Goal: Contribute content

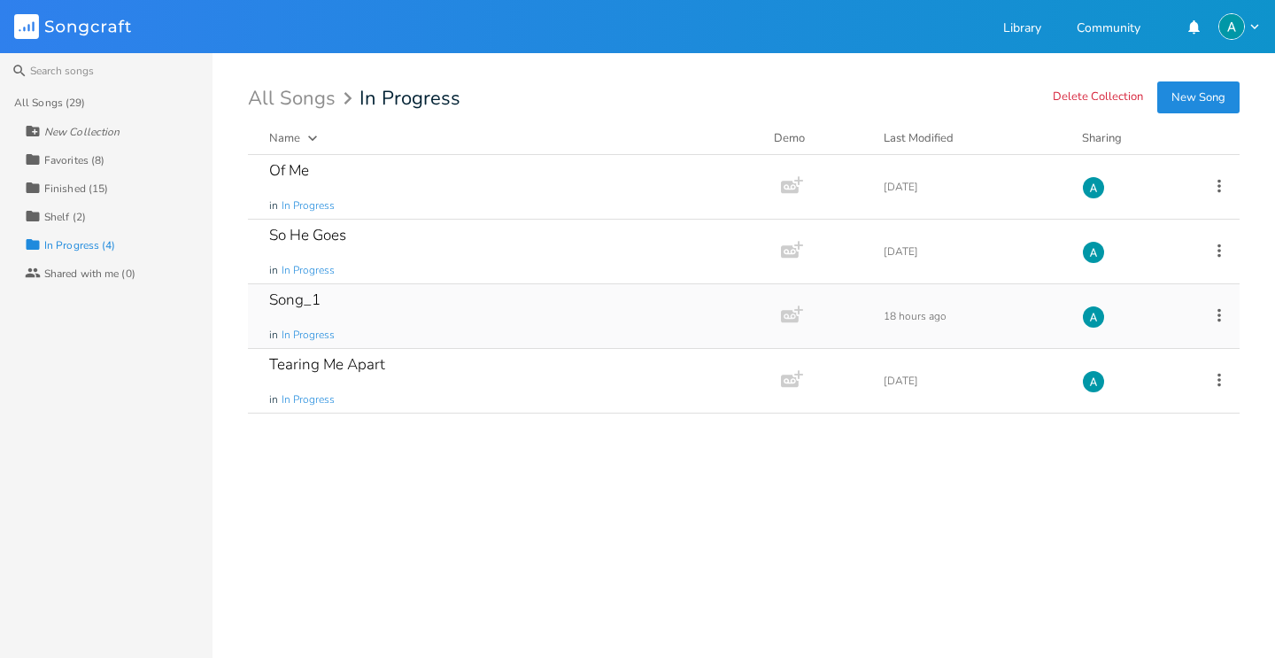
click at [383, 293] on div "Song_1 in In Progress" at bounding box center [511, 316] width 484 height 64
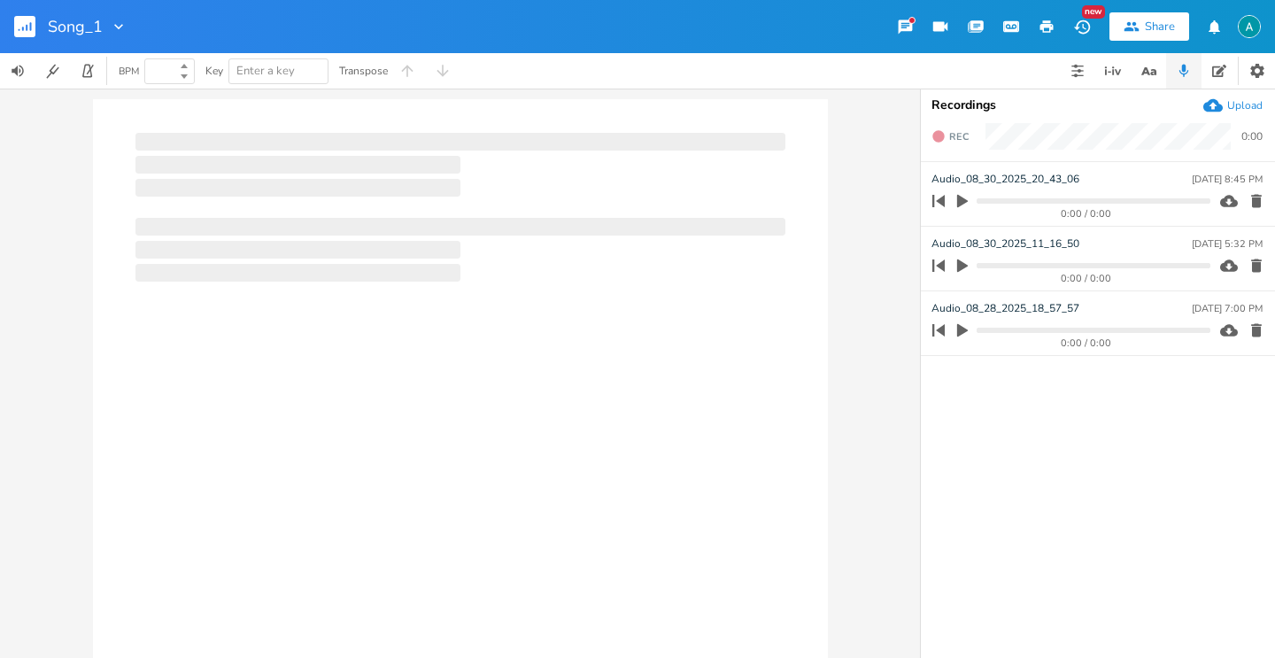
type input "100"
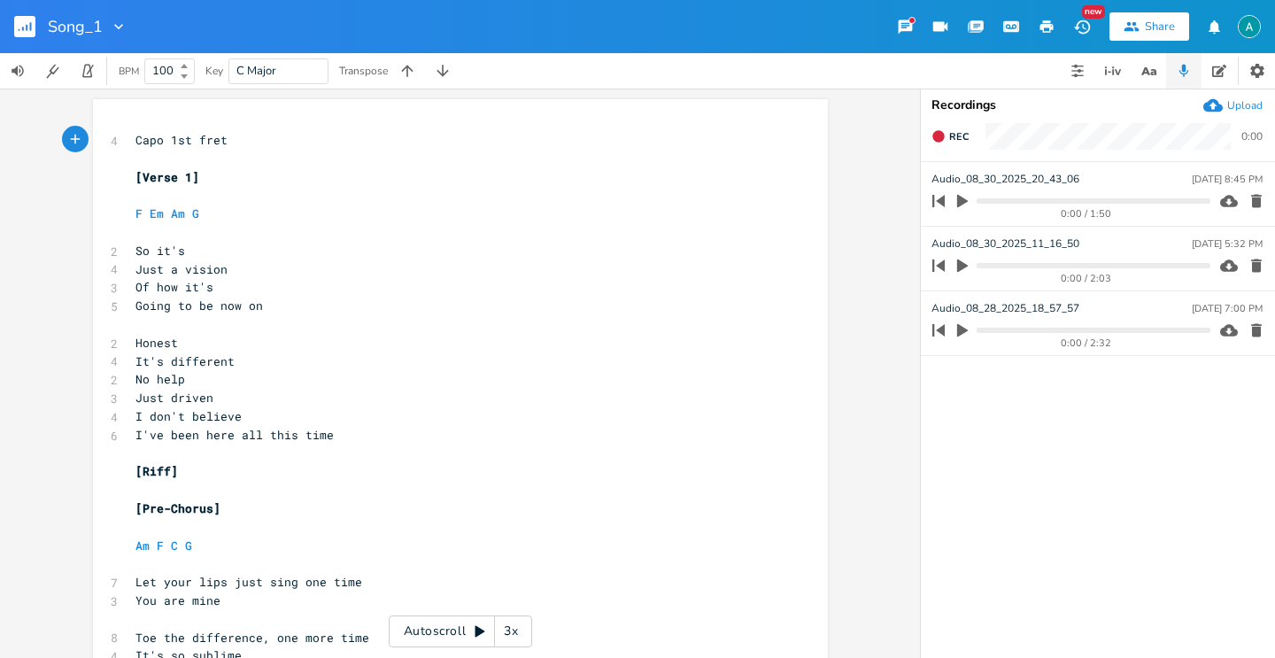
click at [1191, 70] on button "button" at bounding box center [1183, 70] width 35 height 35
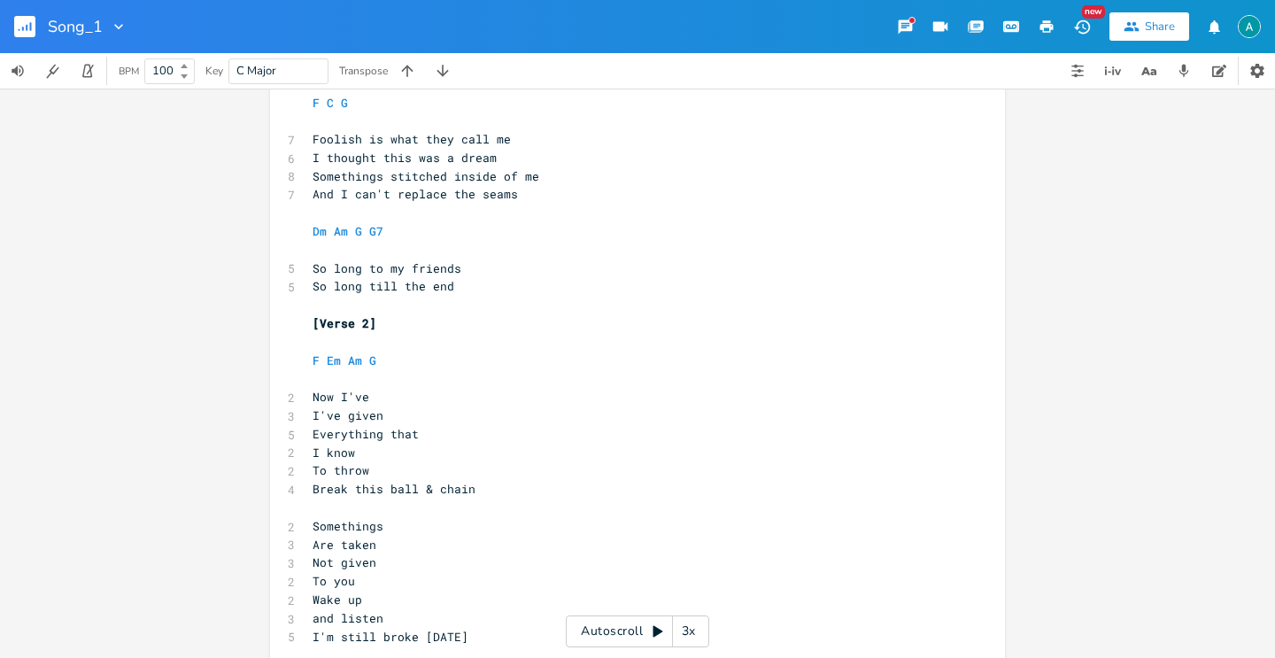
scroll to position [629, 0]
click at [355, 547] on span "Are taken" at bounding box center [345, 543] width 64 height 16
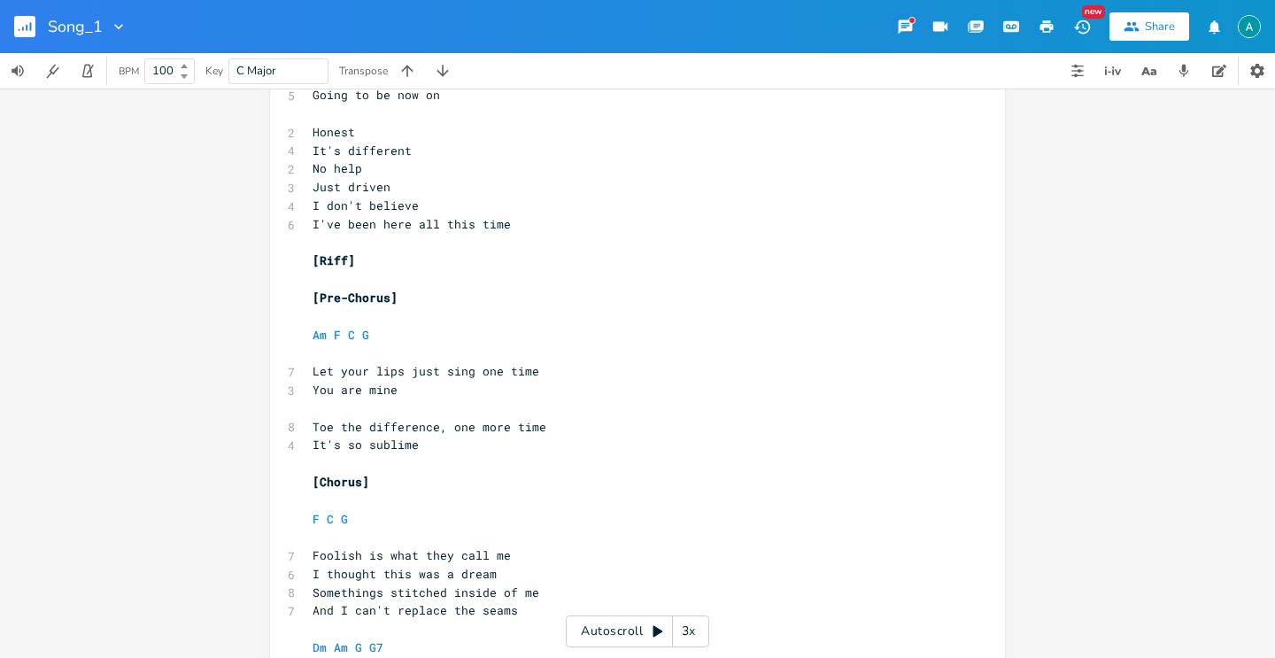
scroll to position [0, 0]
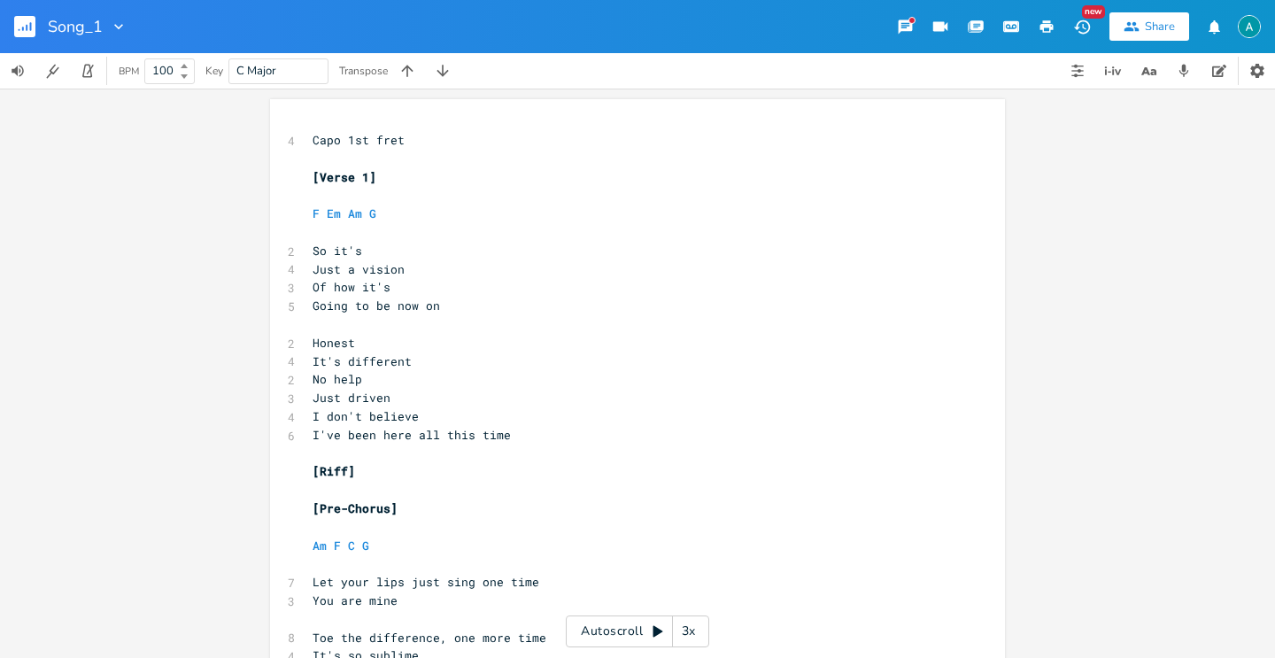
type textarea "different"
click at [608, 642] on div "Autoscroll 3x" at bounding box center [637, 632] width 143 height 32
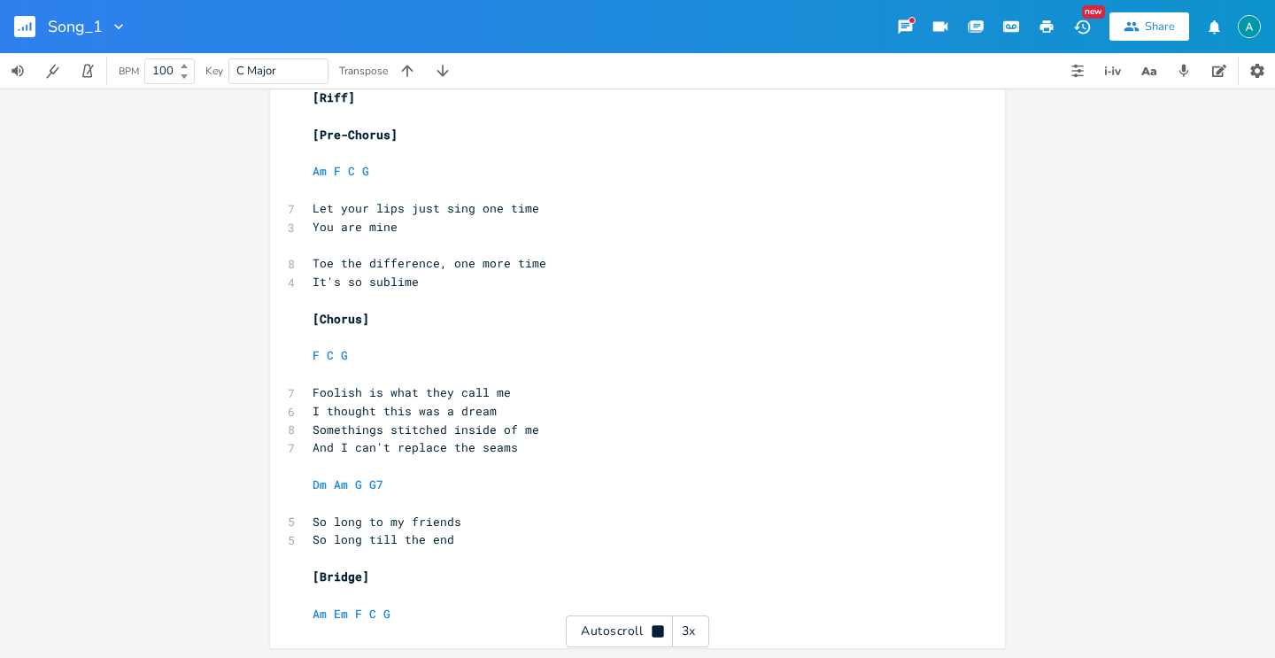
scroll to position [1204, 0]
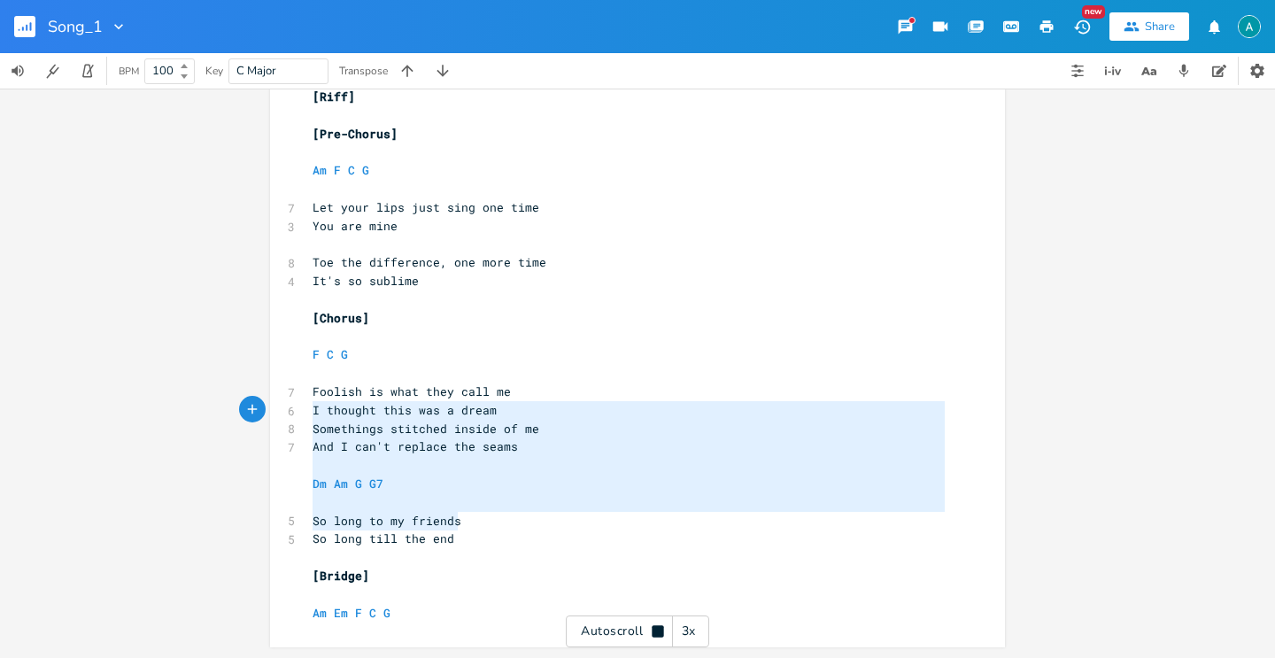
type textarea "[Chorus] F C G Foolish is what they call me I thought this was a dream Somethin…"
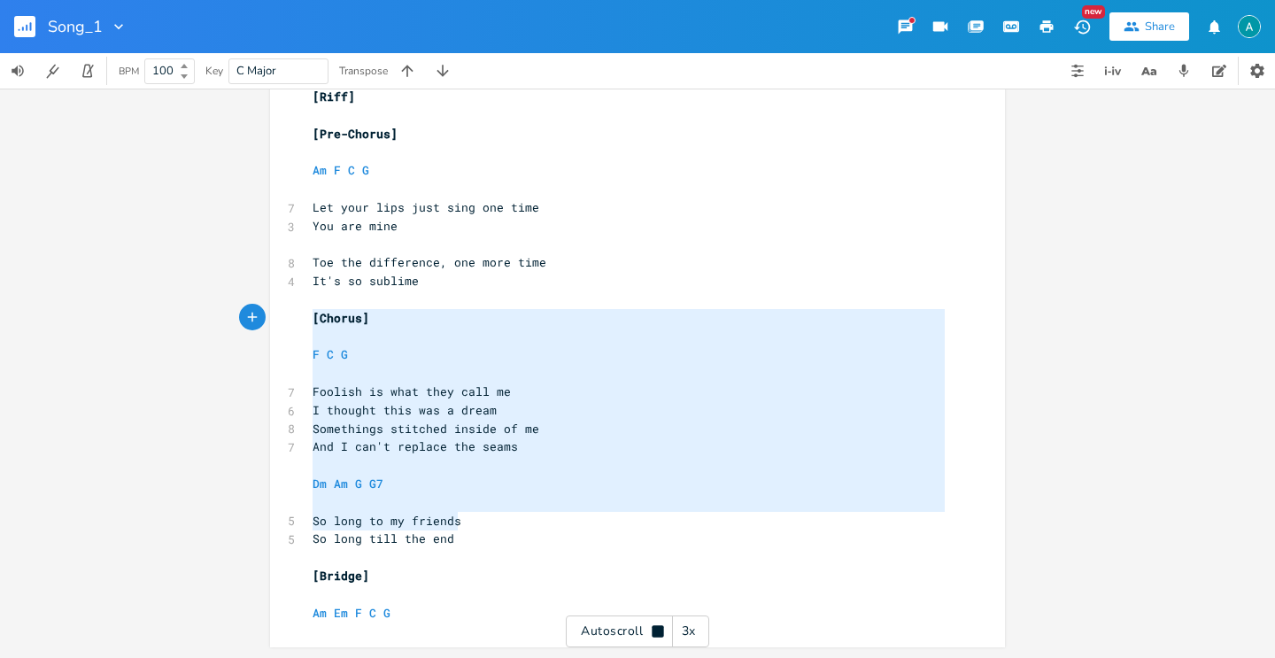
drag, startPoint x: 513, startPoint y: 527, endPoint x: 192, endPoint y: 309, distance: 387.6
click at [194, 312] on div "[Chorus] F C G Foolish is what they call me I thought this was a dream Somethin…" at bounding box center [637, 373] width 1275 height 569
click at [480, 580] on pre "[Bridge]" at bounding box center [628, 576] width 639 height 19
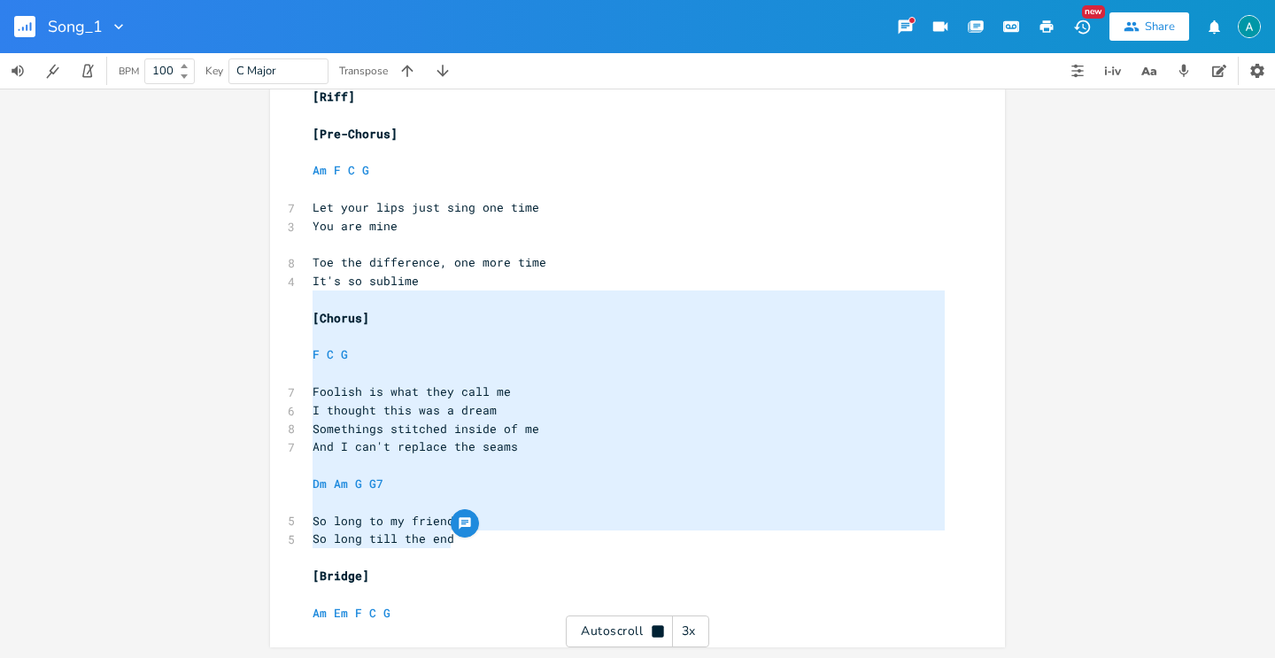
type textarea "[Chorus] F C G Foolish is what they call me I thought this was a dream Somethin…"
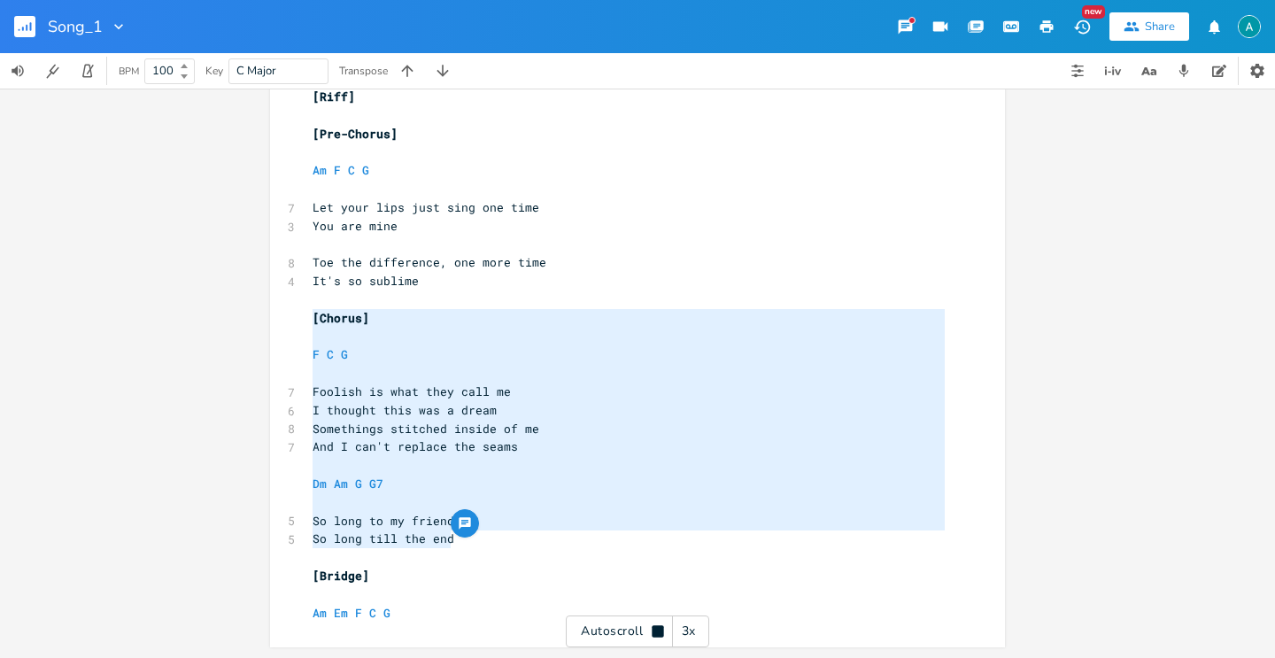
drag, startPoint x: 511, startPoint y: 539, endPoint x: 105, endPoint y: 316, distance: 463.0
click at [105, 316] on div "[Chorus] F C G Foolish is what they call me I thought this was a dream Somethin…" at bounding box center [637, 373] width 1275 height 569
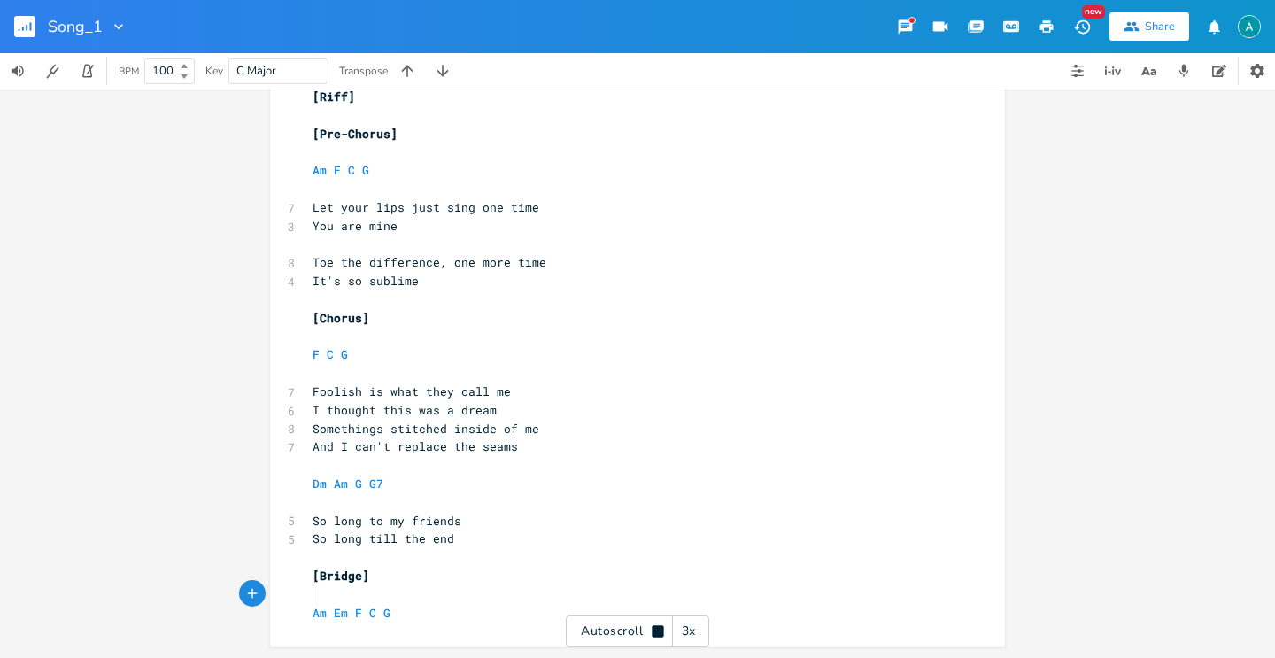
drag, startPoint x: 506, startPoint y: 585, endPoint x: 501, endPoint y: 594, distance: 9.9
click at [503, 587] on pre "​" at bounding box center [628, 594] width 639 height 19
click at [498, 600] on pre "​" at bounding box center [628, 594] width 639 height 19
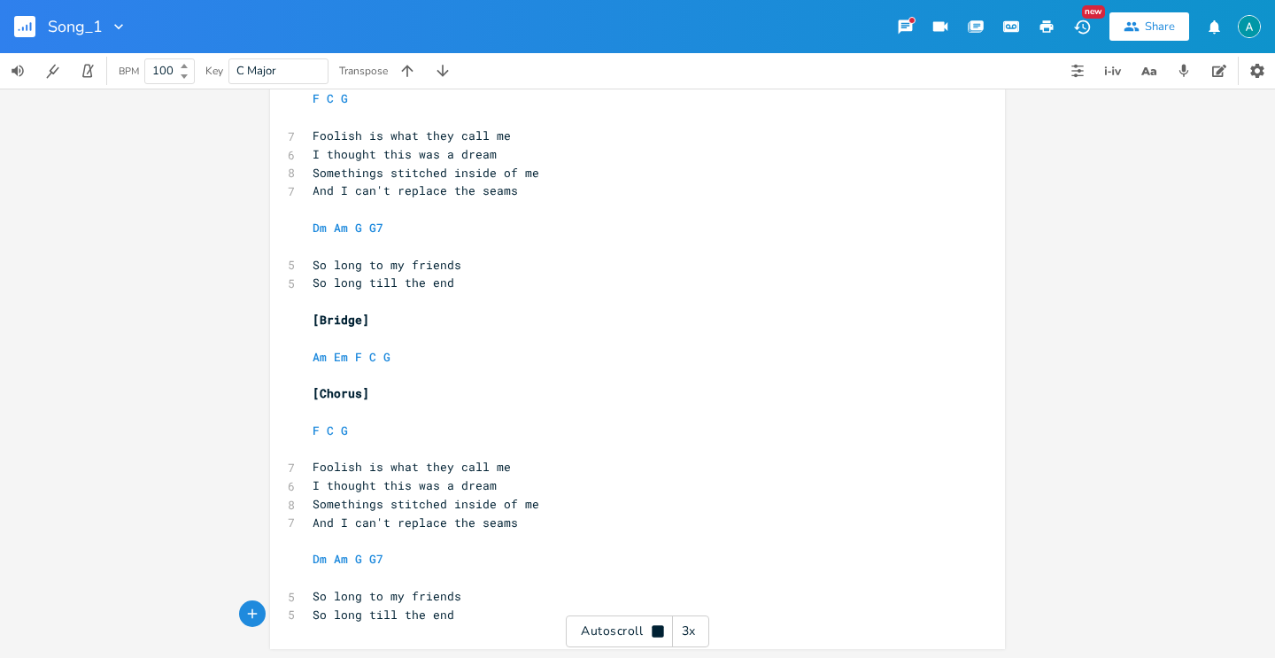
scroll to position [1461, 0]
drag, startPoint x: 623, startPoint y: 636, endPoint x: 786, endPoint y: 548, distance: 185.0
click at [625, 635] on div "Autoscroll 3x" at bounding box center [637, 632] width 143 height 32
click at [1178, 70] on icon "button" at bounding box center [1184, 71] width 16 height 16
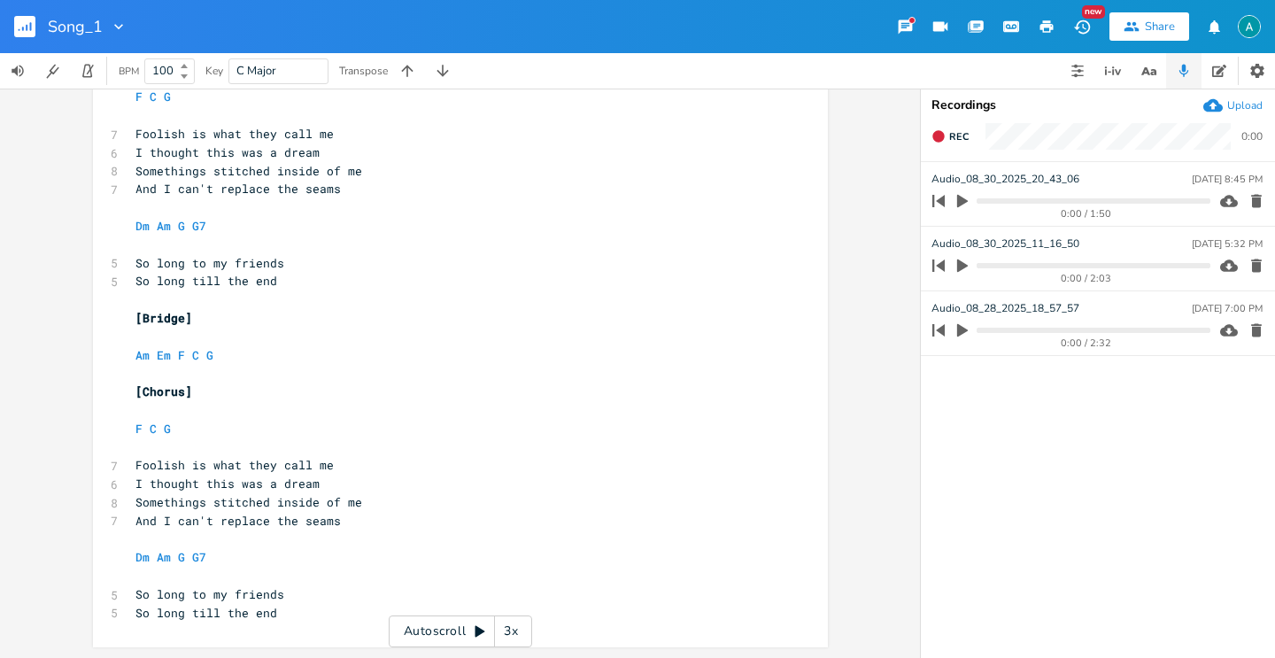
click at [955, 201] on icon "button" at bounding box center [963, 201] width 16 height 16
click at [1167, 73] on button "button" at bounding box center [1183, 70] width 35 height 35
